Goal: Navigation & Orientation: Find specific page/section

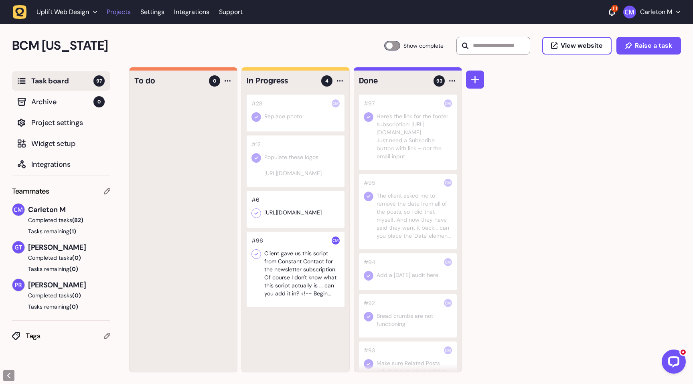
click at [112, 13] on link "Projects" at bounding box center [119, 12] width 24 height 14
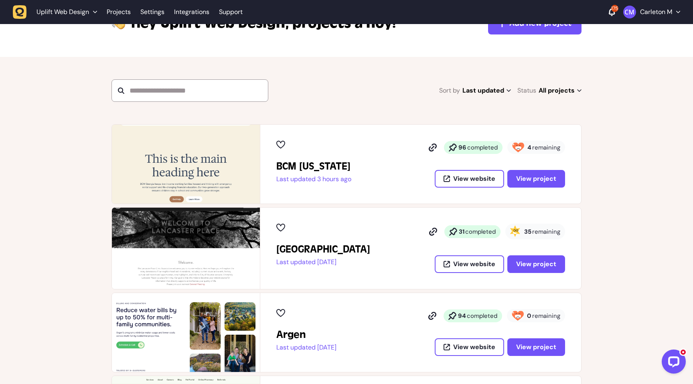
scroll to position [40, 0]
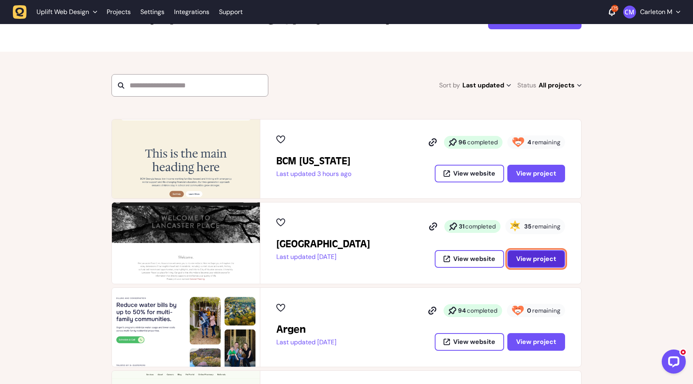
click at [526, 255] on span "View project" at bounding box center [536, 259] width 40 height 8
click at [540, 262] on span "View project" at bounding box center [536, 259] width 40 height 8
click at [545, 258] on span "View project" at bounding box center [536, 259] width 40 height 8
click at [587, 98] on section "Sort by Last updated Last updated Alphabetical Recently added Most incomplete t…" at bounding box center [346, 85] width 693 height 67
click at [545, 254] on button "View project" at bounding box center [536, 259] width 58 height 18
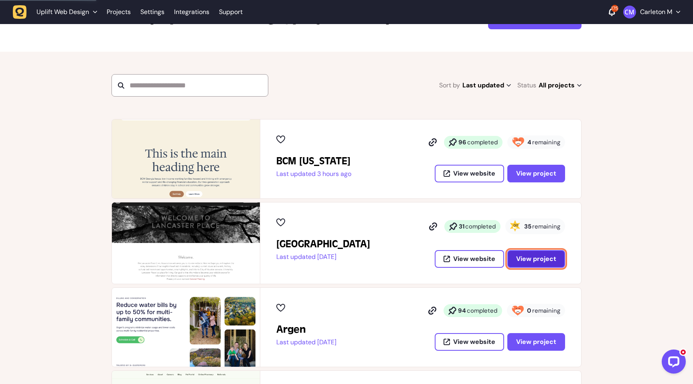
click at [545, 254] on button "View project" at bounding box center [536, 259] width 58 height 18
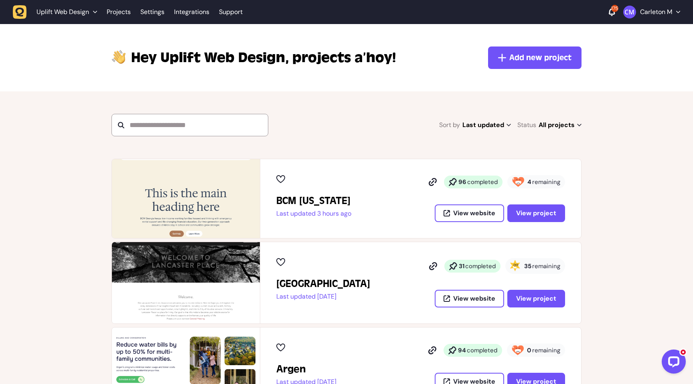
click at [534, 310] on div "Lancaster Place Last updated 3 days ago 31 completed 35 remaining View website …" at bounding box center [420, 282] width 321 height 81
click at [533, 302] on span "View project" at bounding box center [536, 298] width 40 height 8
click at [543, 302] on span "View project" at bounding box center [536, 298] width 40 height 8
click at [334, 284] on h2 "[GEOGRAPHIC_DATA]" at bounding box center [323, 284] width 94 height 13
click at [233, 272] on img at bounding box center [186, 282] width 148 height 81
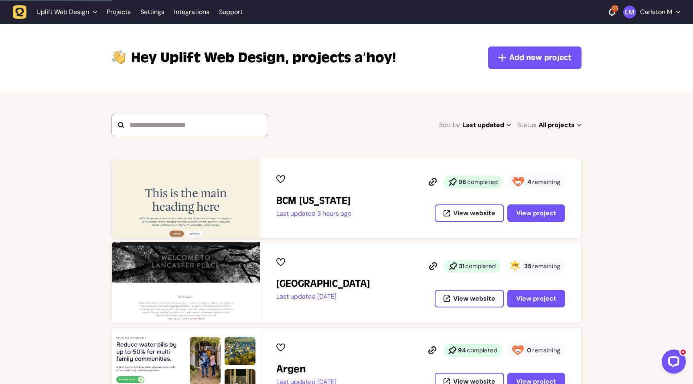
click at [327, 298] on p "Last updated [DATE]" at bounding box center [323, 297] width 94 height 8
click at [550, 300] on span "View project" at bounding box center [536, 298] width 40 height 8
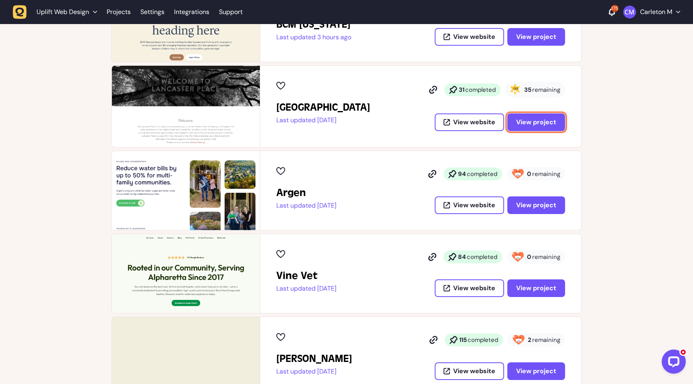
scroll to position [178, 0]
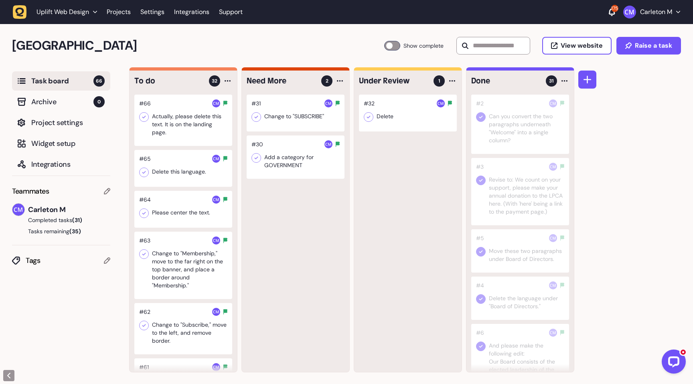
click at [178, 108] on div at bounding box center [183, 120] width 98 height 51
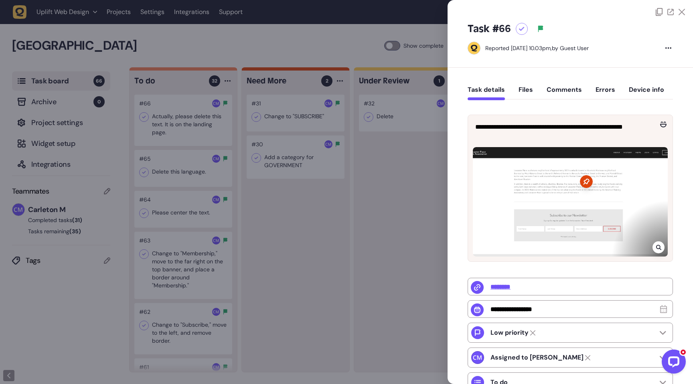
click at [165, 164] on div at bounding box center [346, 192] width 693 height 384
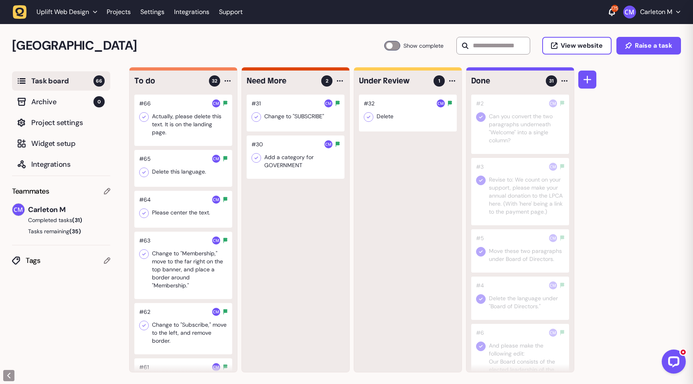
click at [174, 172] on div at bounding box center [183, 168] width 98 height 37
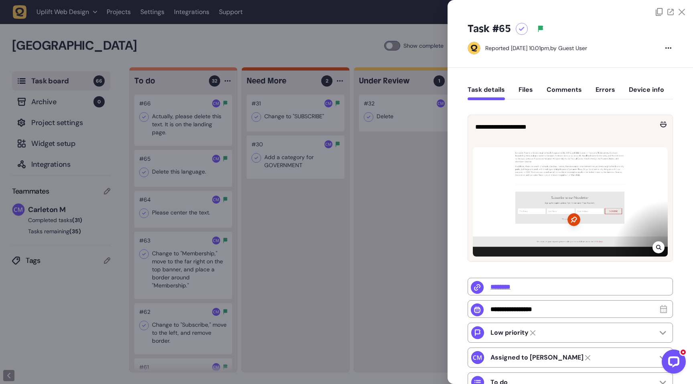
click at [166, 211] on div at bounding box center [346, 192] width 693 height 384
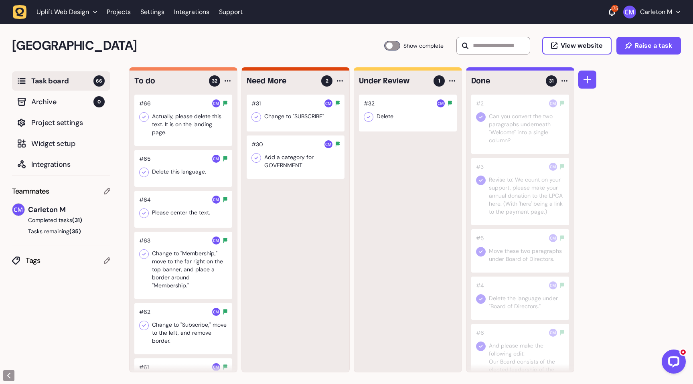
click at [169, 210] on div at bounding box center [183, 209] width 98 height 37
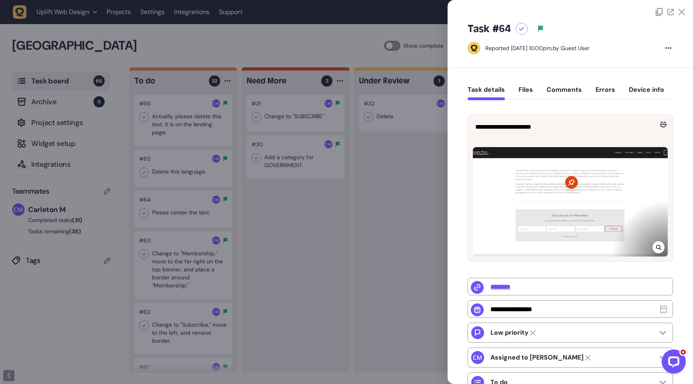
click at [263, 230] on div at bounding box center [346, 192] width 693 height 384
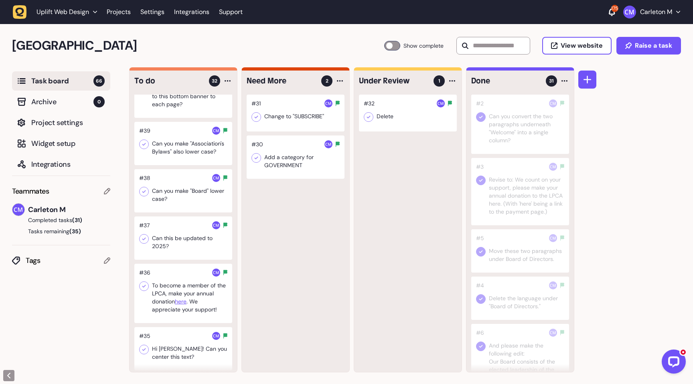
scroll to position [1465, 0]
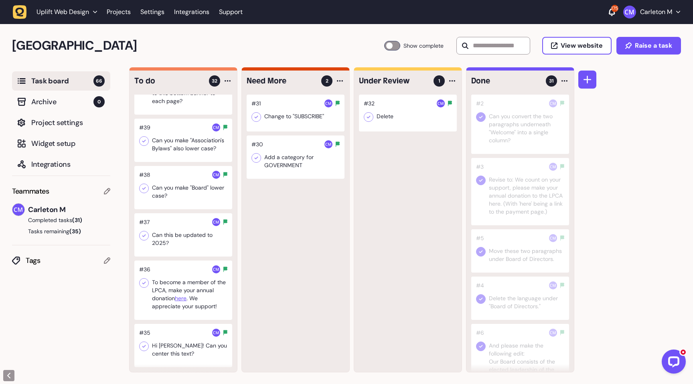
click at [169, 286] on div at bounding box center [183, 290] width 98 height 59
